Goal: Find specific page/section: Find specific page/section

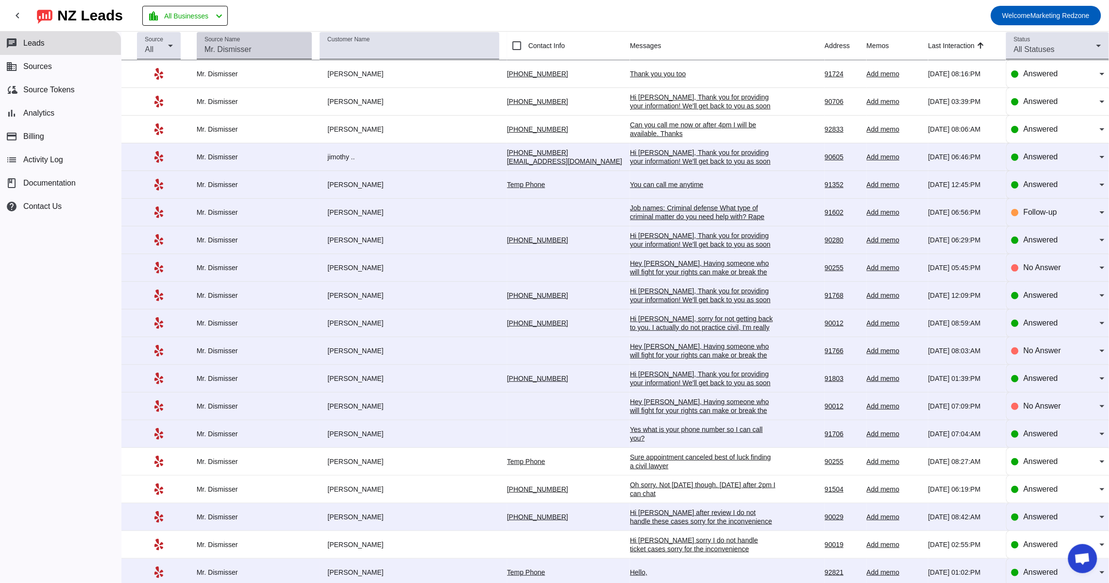
click at [302, 57] on div "Source Name" at bounding box center [254, 45] width 100 height 27
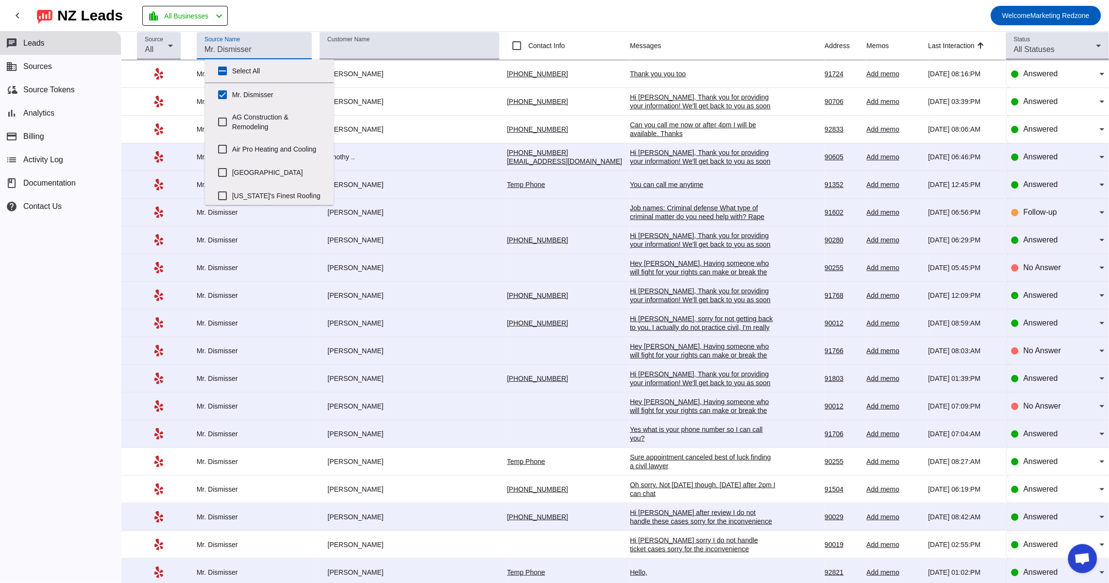
click at [304, 46] on input "Source Name" at bounding box center [254, 50] width 100 height 12
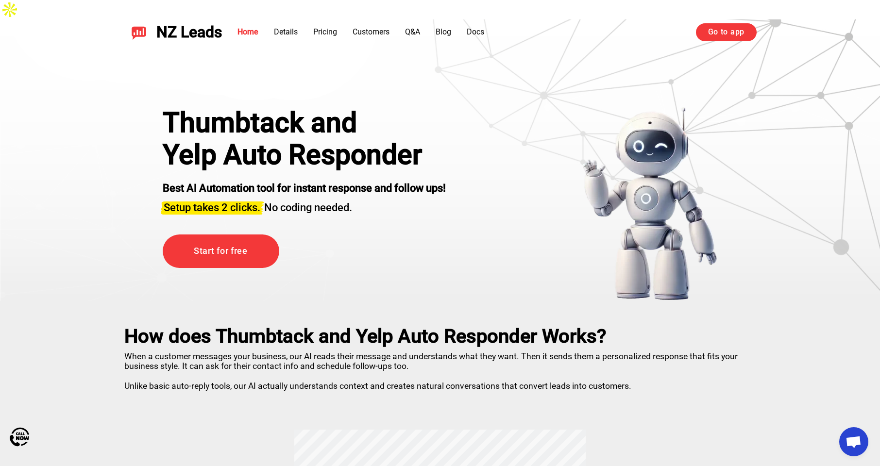
click at [717, 28] on link "Go to app" at bounding box center [726, 31] width 61 height 17
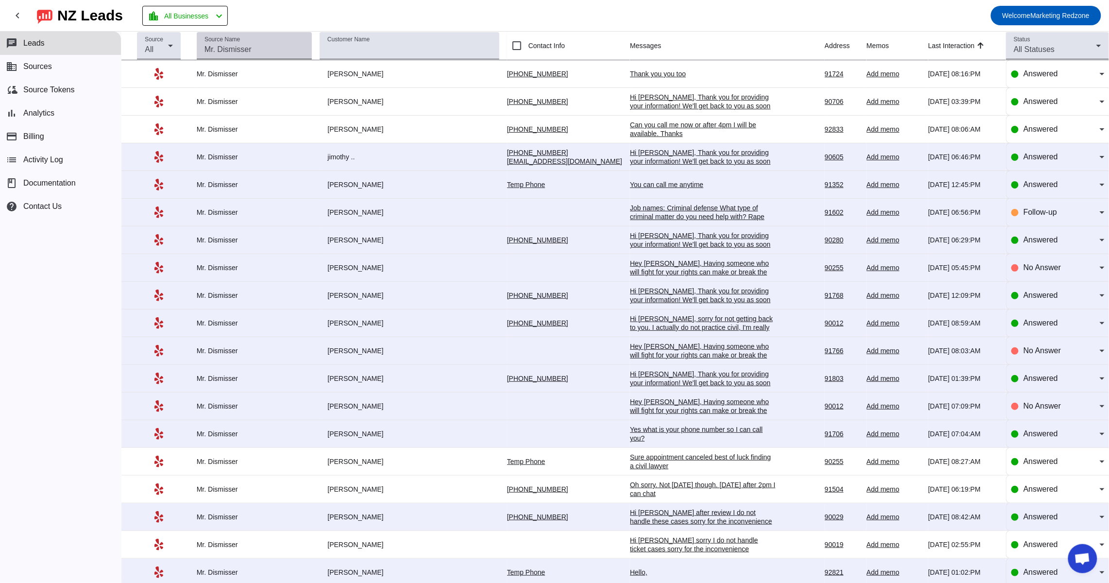
click at [273, 47] on input "Source Name" at bounding box center [254, 50] width 100 height 12
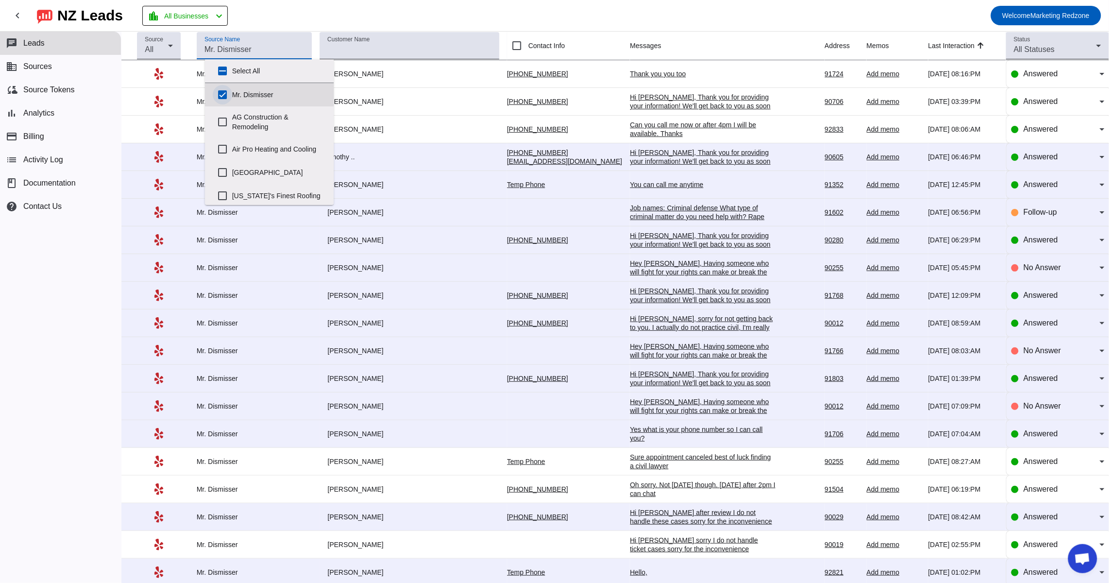
click at [225, 93] on input "Mr. Dismisser" at bounding box center [222, 94] width 19 height 19
checkbox input "false"
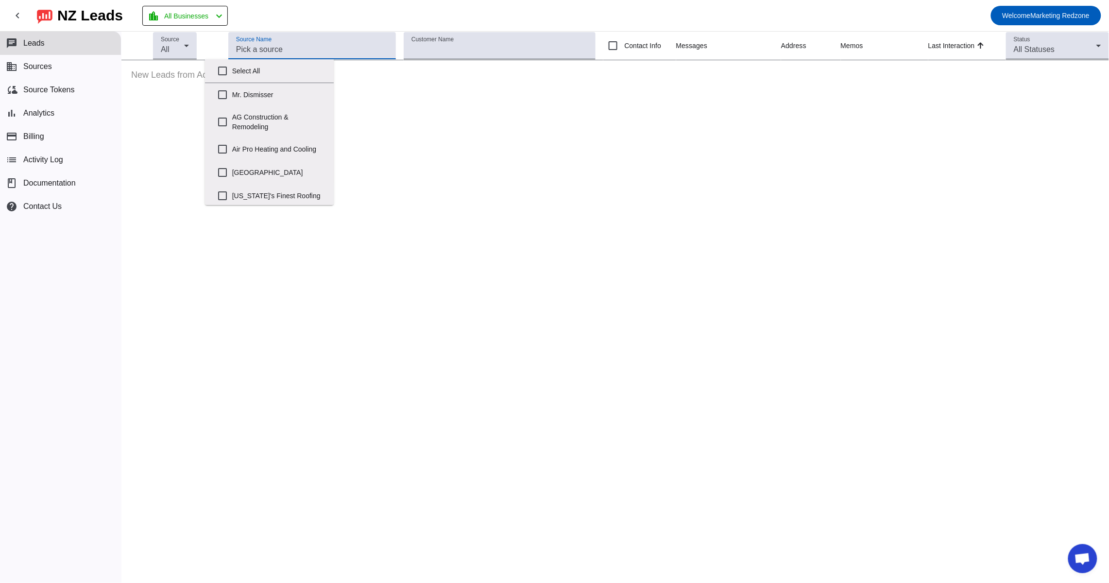
drag, startPoint x: 224, startPoint y: 146, endPoint x: 395, endPoint y: 118, distance: 173.2
click at [224, 147] on input "Air Pro Heating and Cooling" at bounding box center [222, 148] width 19 height 19
checkbox input "true"
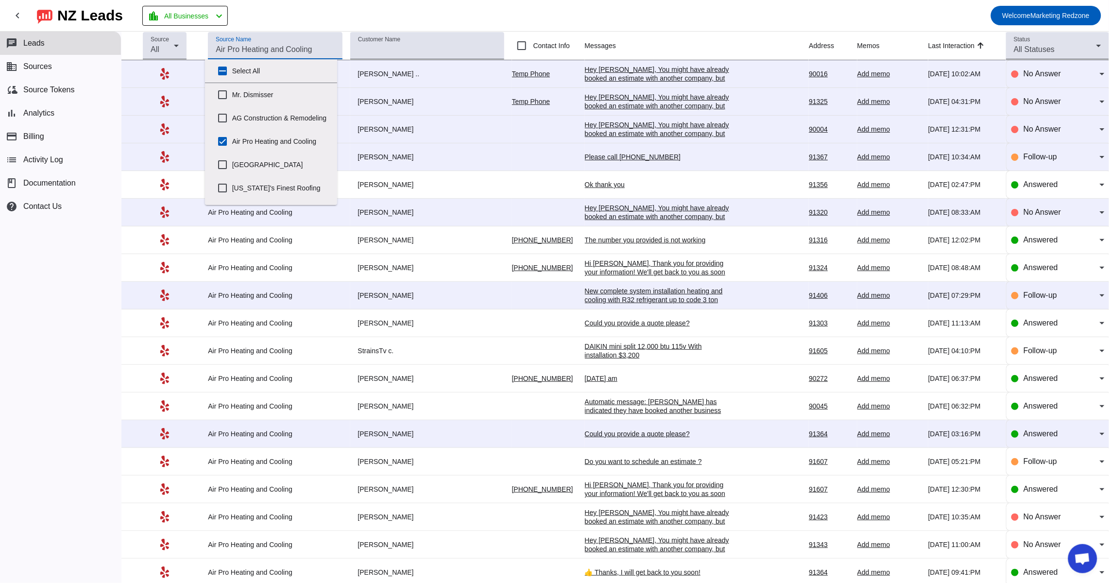
click at [454, 171] on td "[PERSON_NAME]" at bounding box center [431, 185] width 162 height 28
